Goal: Information Seeking & Learning: Learn about a topic

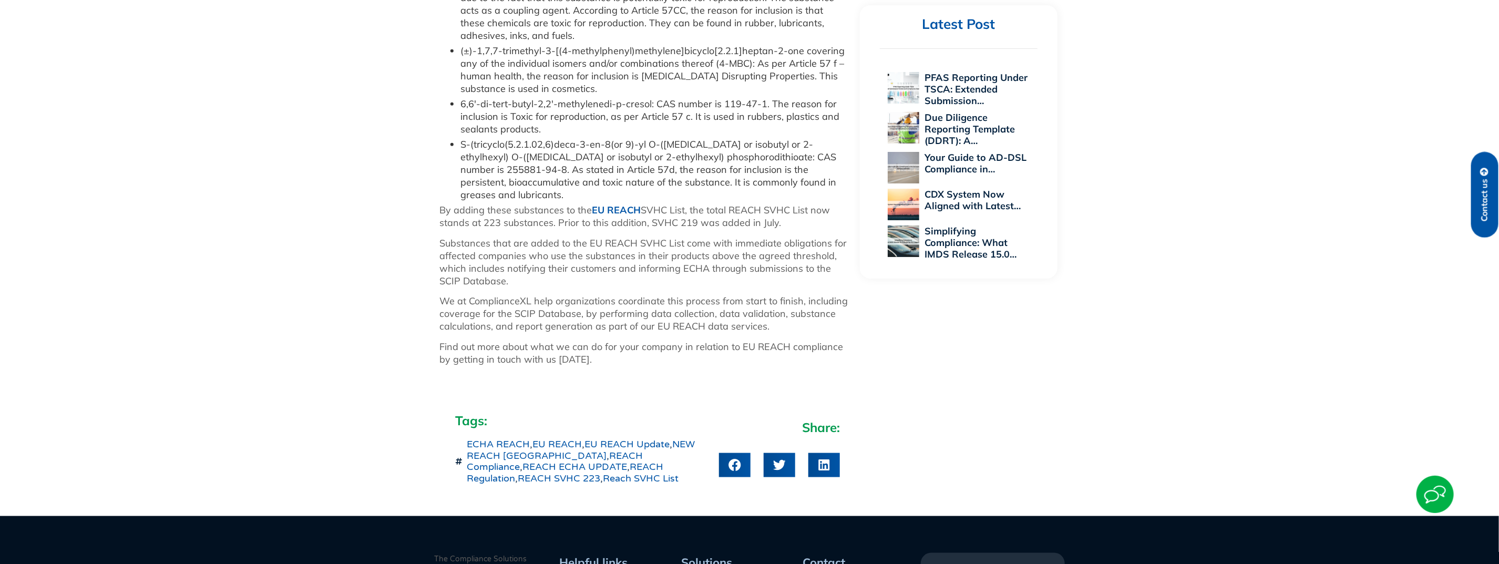
scroll to position [788, 0]
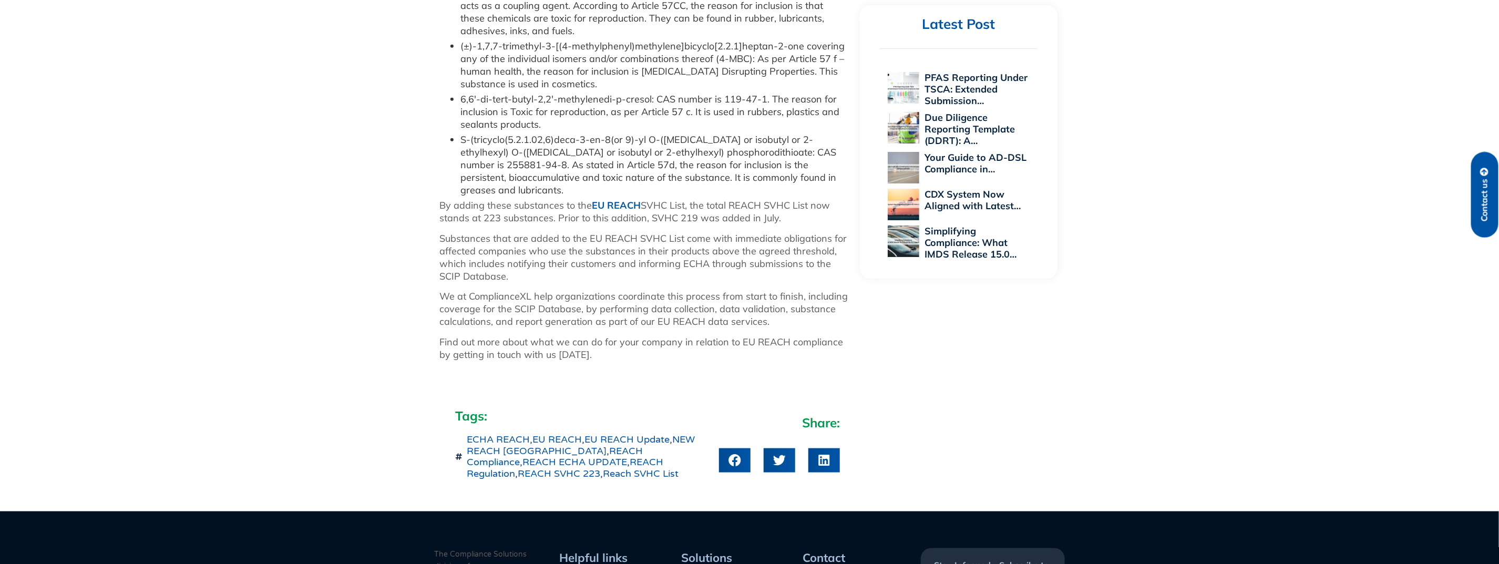
click at [617, 199] on link "EU REACH" at bounding box center [616, 205] width 49 height 12
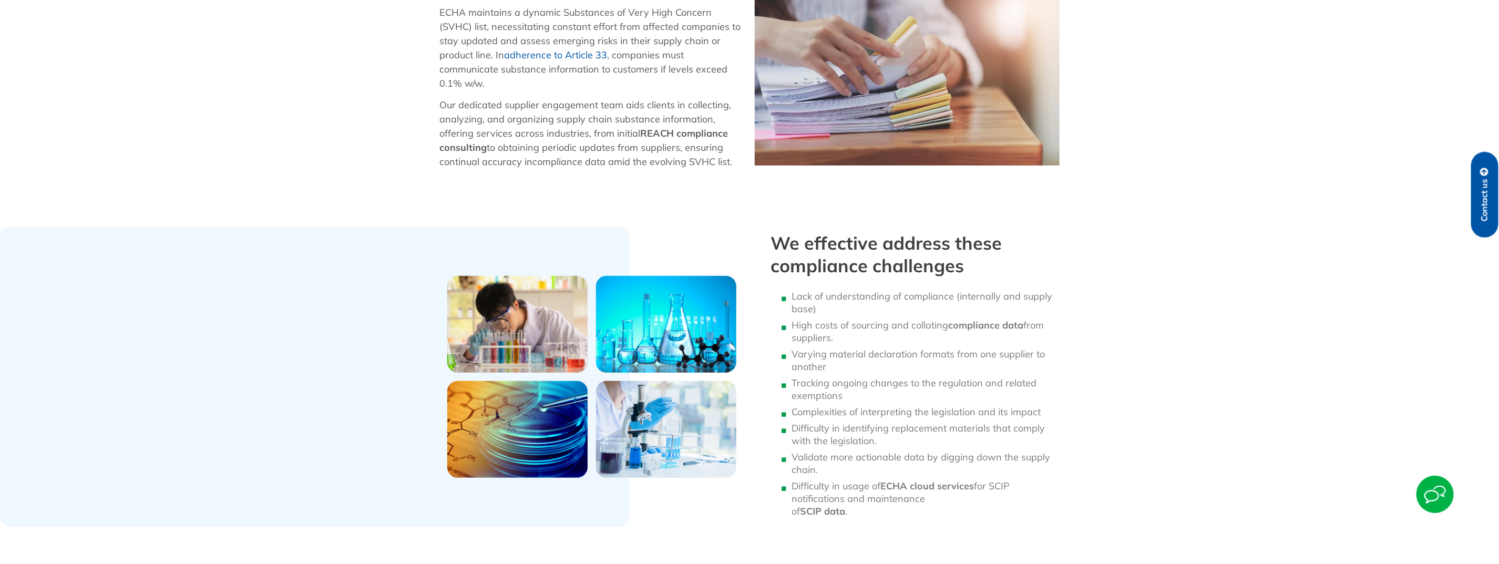
scroll to position [472, 0]
